Goal: Obtain resource: Download file/media

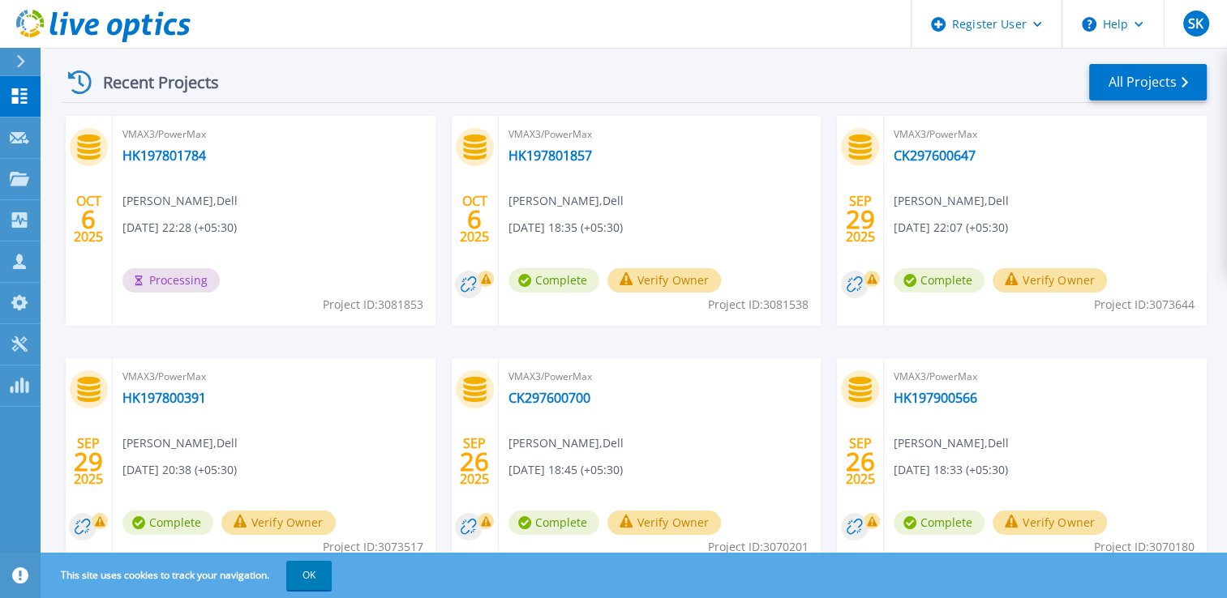
scroll to position [243, 0]
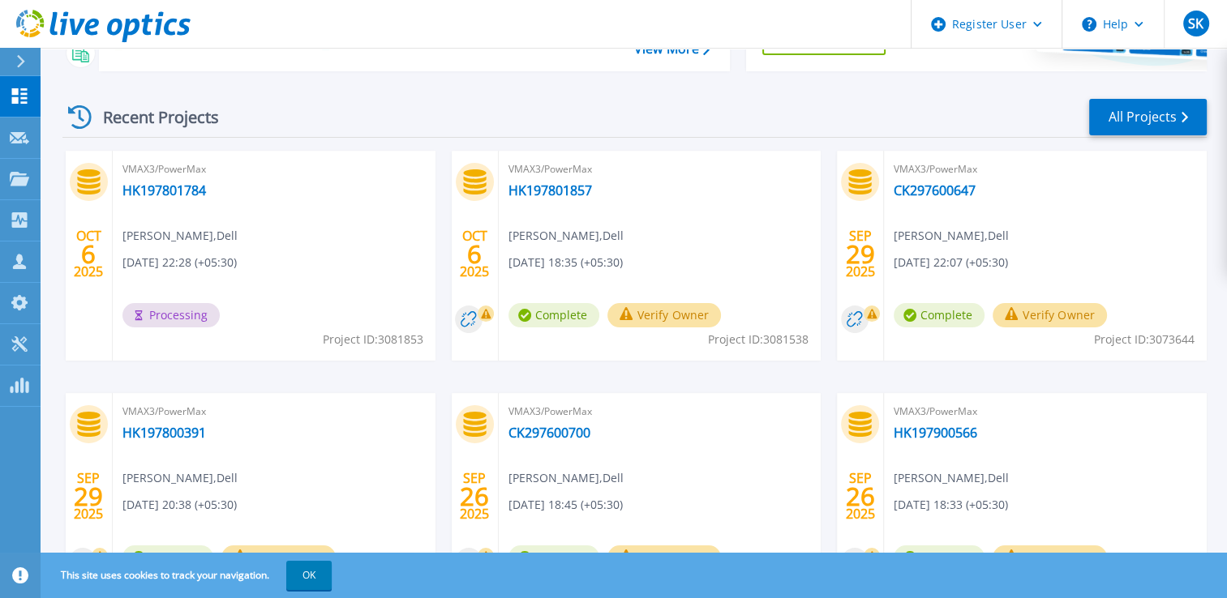
scroll to position [243, 0]
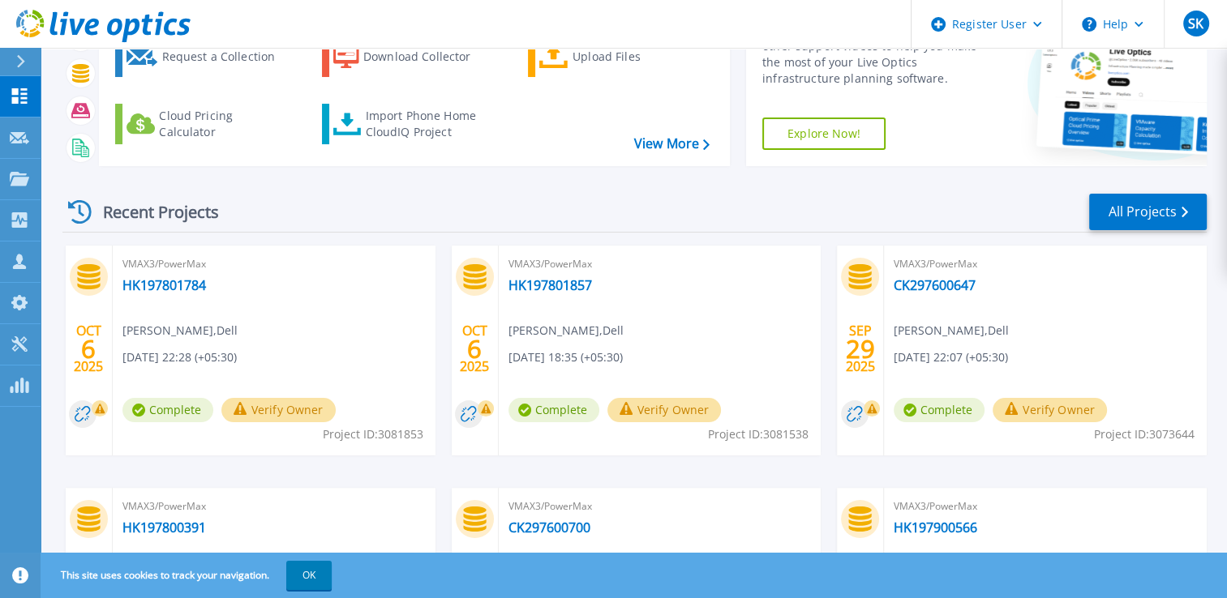
scroll to position [243, 0]
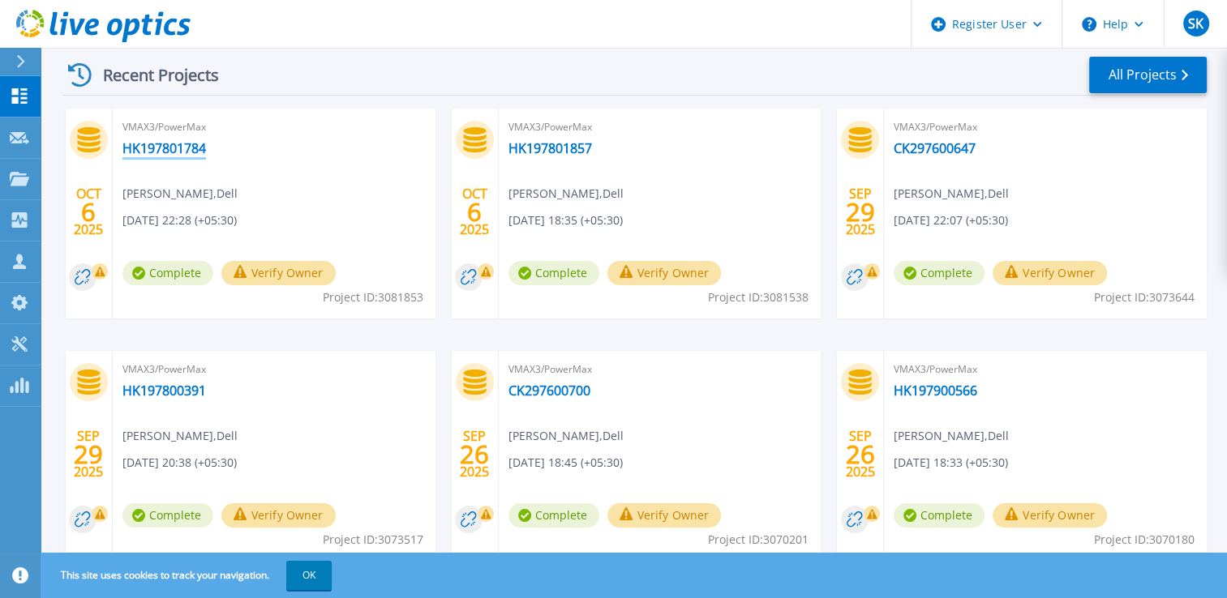
click at [182, 155] on link "HK197801784" at bounding box center [164, 148] width 84 height 16
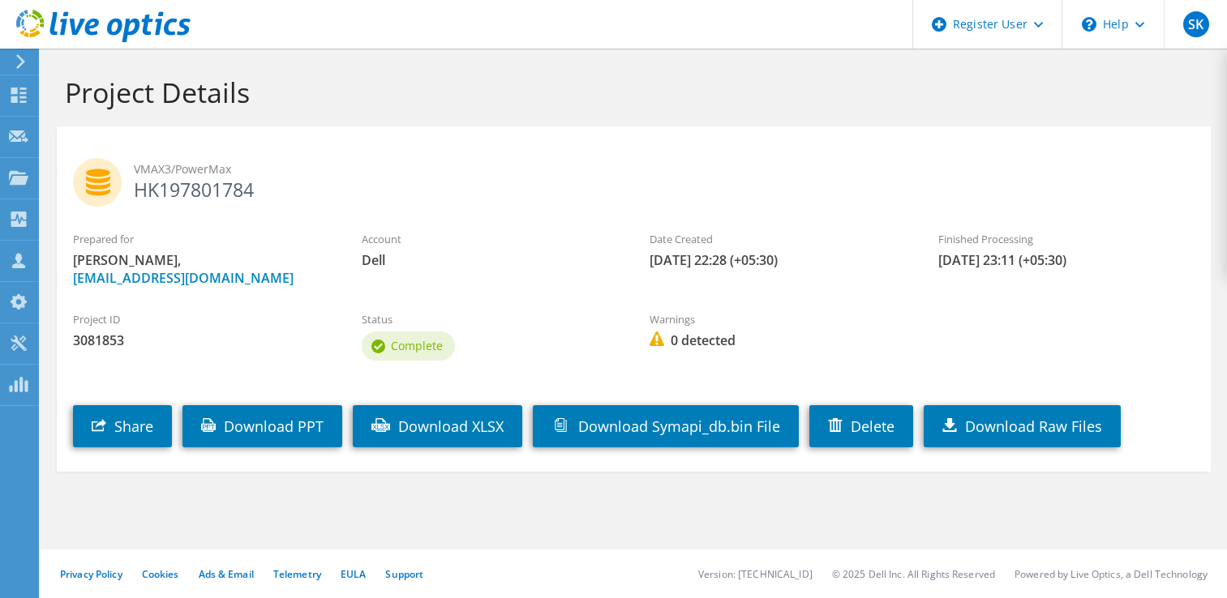
scroll to position [1622, 0]
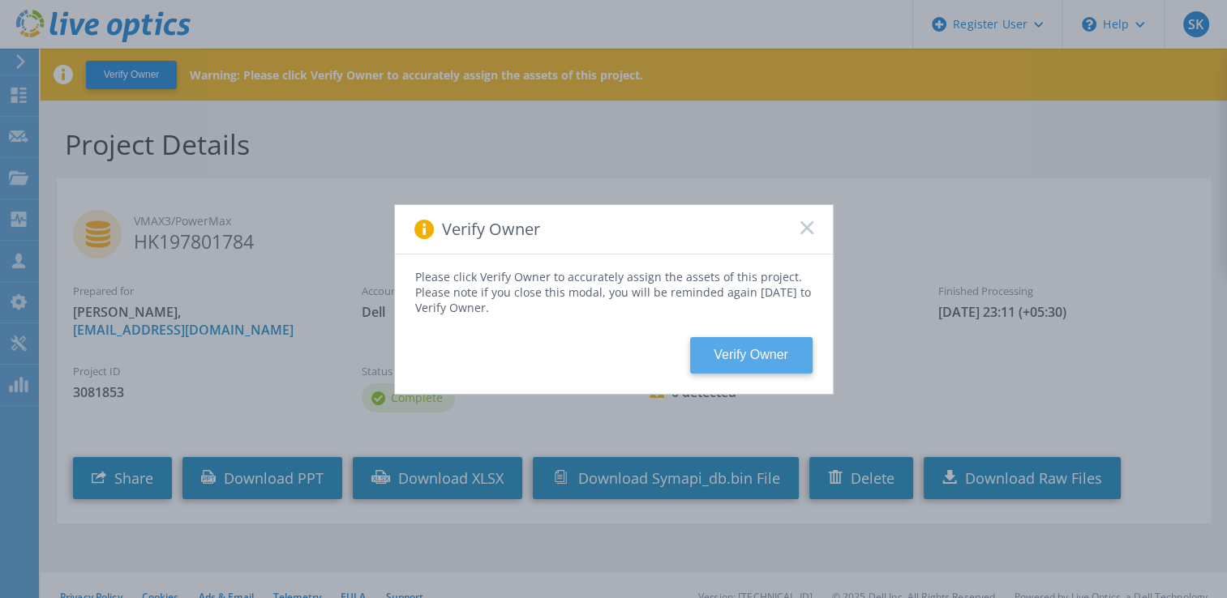
scroll to position [23, 0]
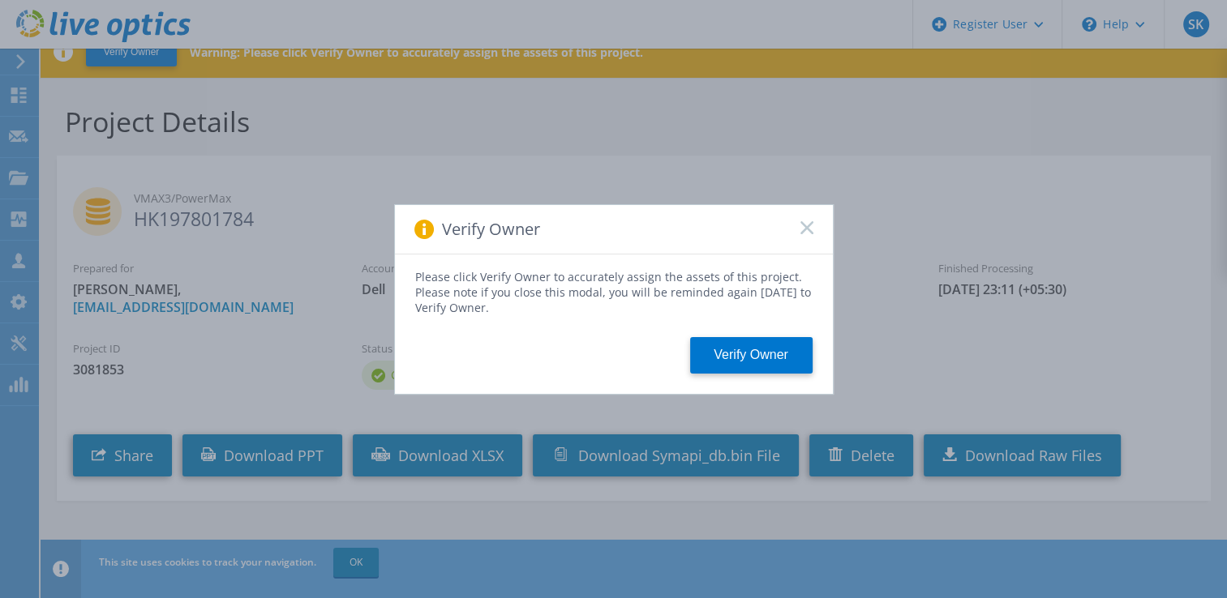
click at [800, 233] on rect at bounding box center [807, 228] width 14 height 14
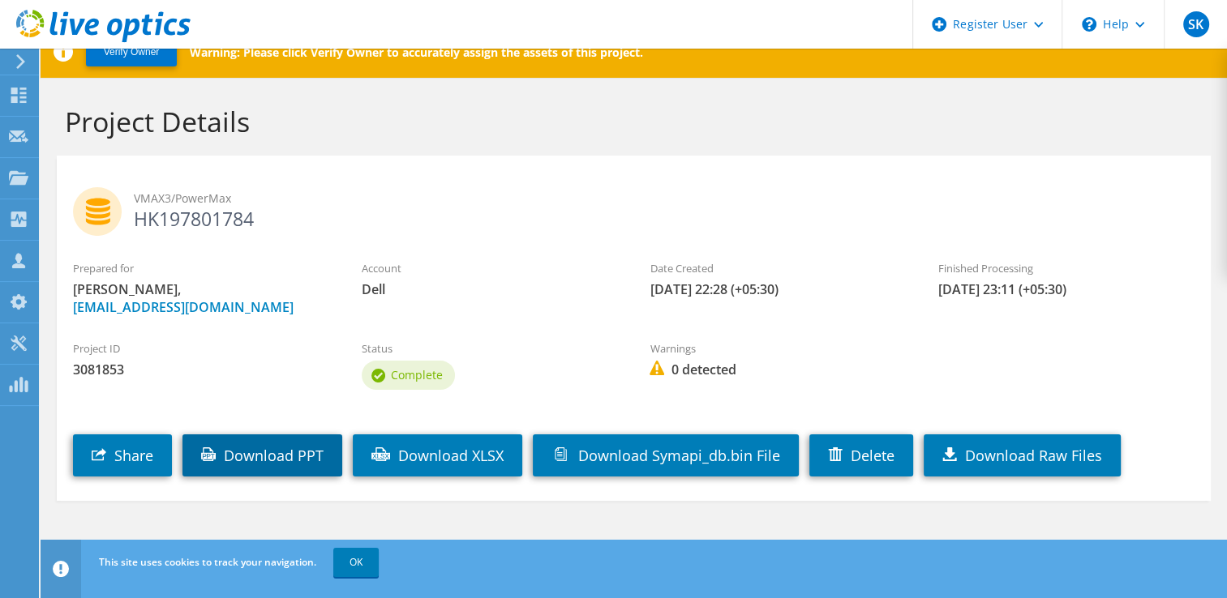
click at [288, 447] on link "Download PPT" at bounding box center [262, 456] width 160 height 42
